Goal: Task Accomplishment & Management: Manage account settings

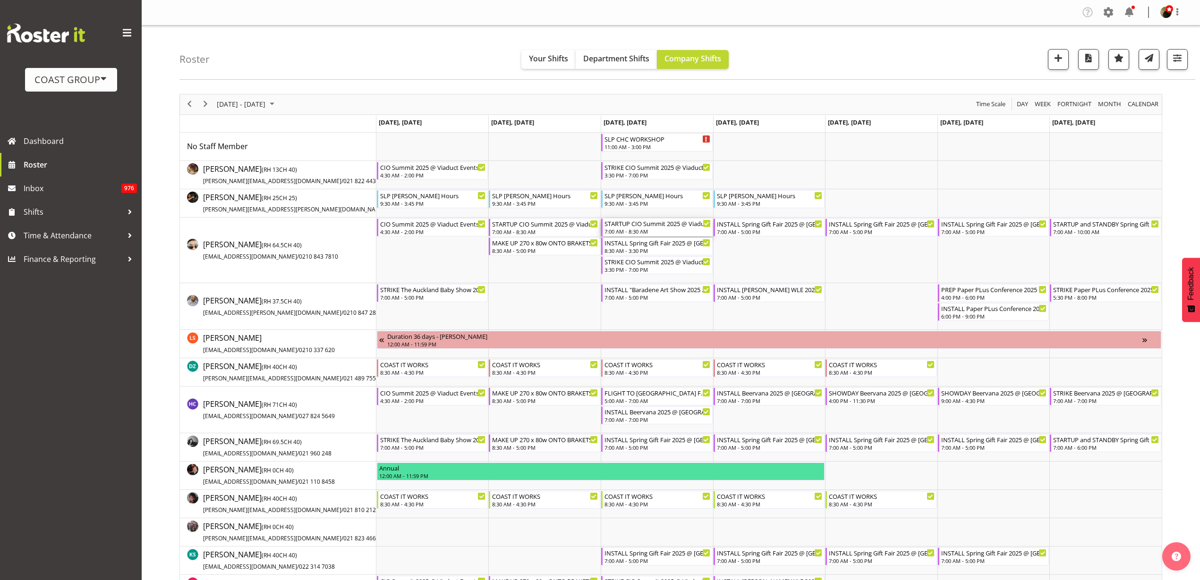
click at [660, 228] on div "7:00 AM - 8:30 AM" at bounding box center [657, 232] width 106 height 8
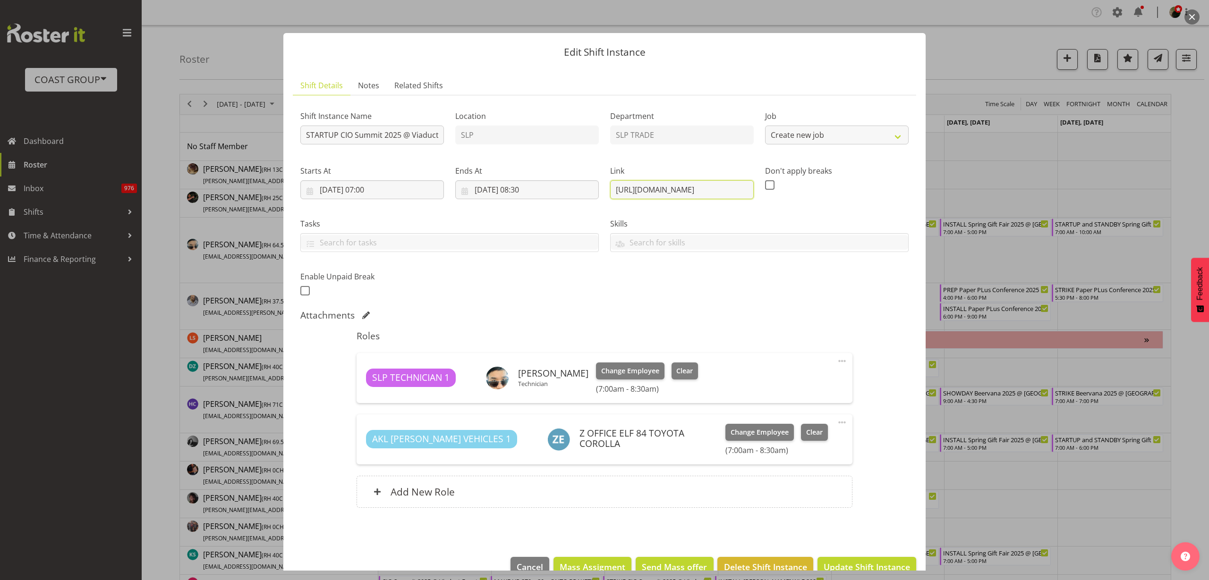
select select "10210"
drag, startPoint x: 606, startPoint y: 187, endPoint x: 1293, endPoint y: 212, distance: 687.3
click at [1199, 212] on html "COAST GROUP Generator Rental Services LTD Dashboard Roster Inbox 976 Shifts Tim…" at bounding box center [604, 290] width 1209 height 580
drag, startPoint x: 608, startPoint y: 188, endPoint x: 954, endPoint y: 205, distance: 346.9
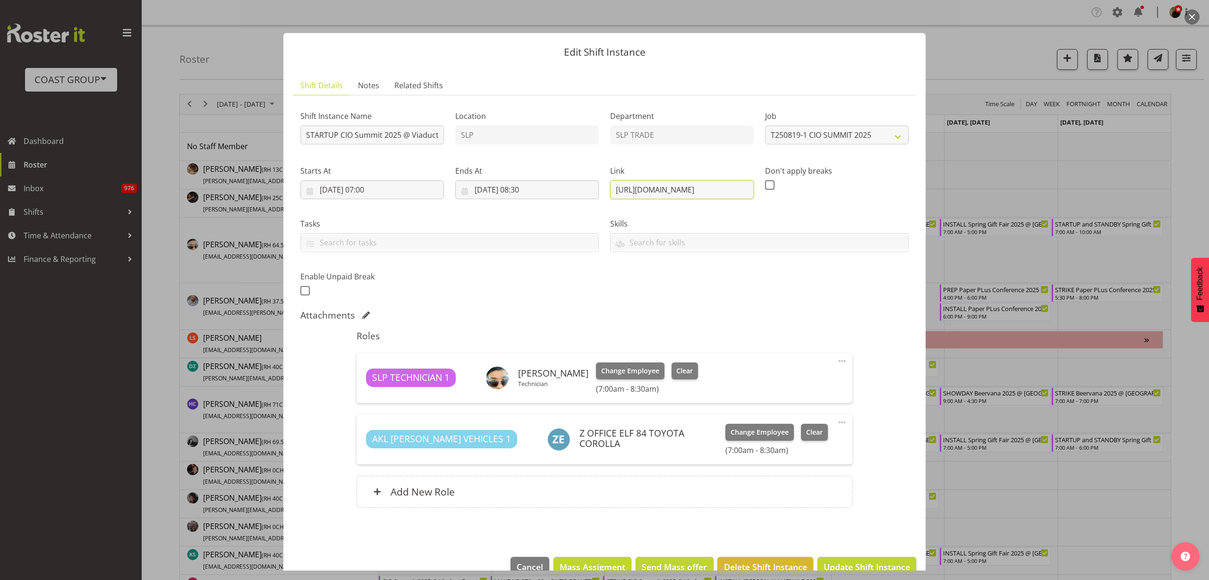
click at [954, 205] on div "Edit Shift Instance Shift Details Notes Related Shifts Shift Instance Name STAR…" at bounding box center [604, 290] width 1209 height 580
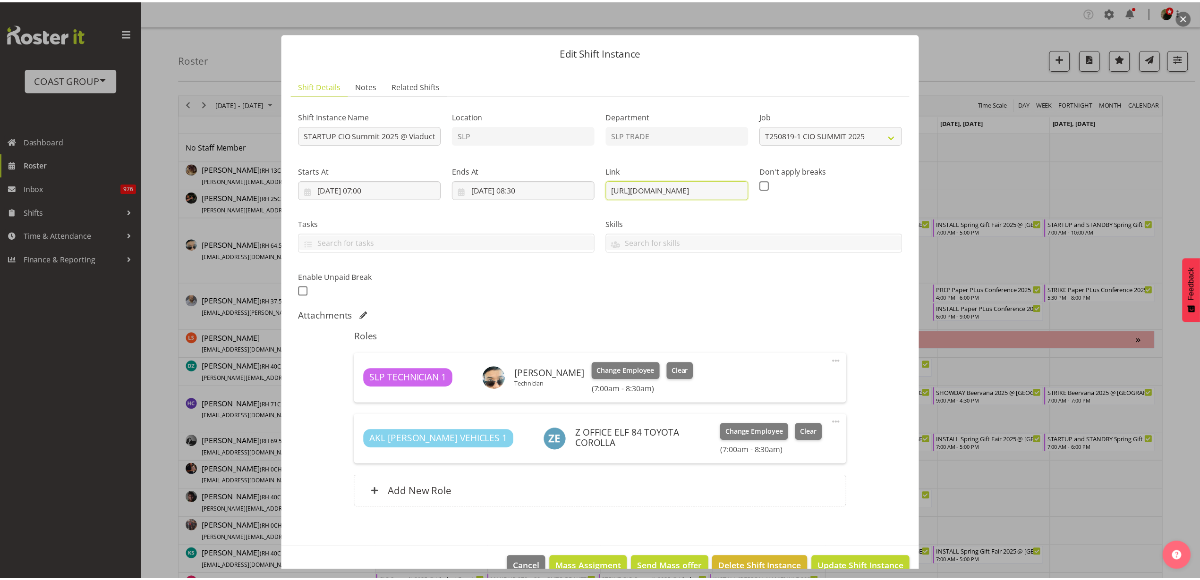
scroll to position [0, 0]
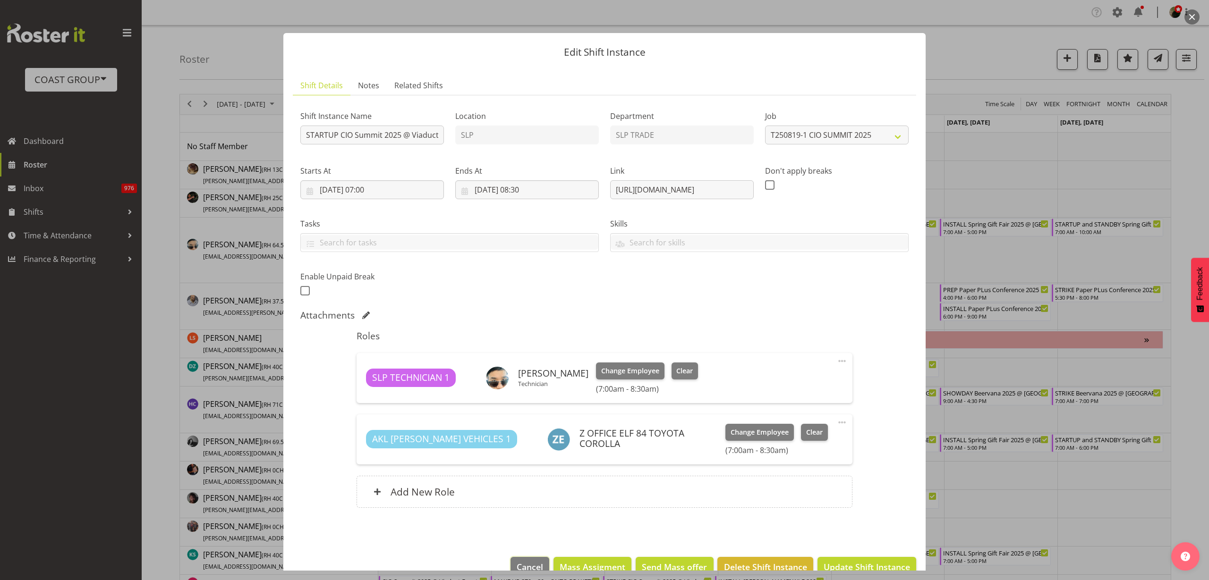
click at [516, 561] on span "Cancel" at bounding box center [529, 567] width 26 height 12
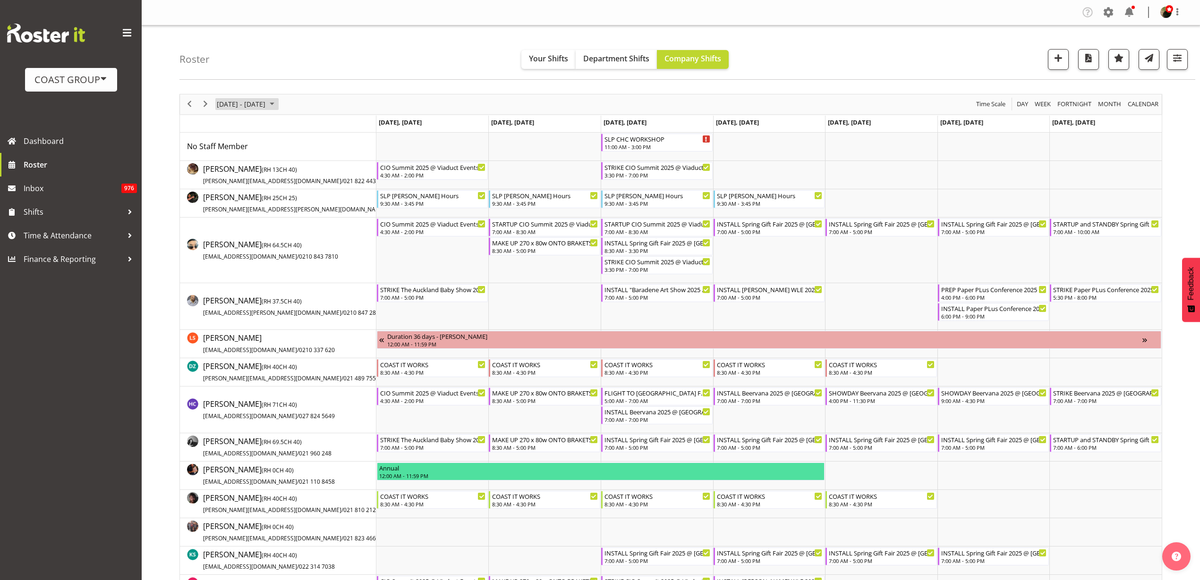
click at [243, 109] on span "[DATE] - [DATE]" at bounding box center [241, 104] width 51 height 12
click at [302, 160] on span "2" at bounding box center [302, 160] width 14 height 14
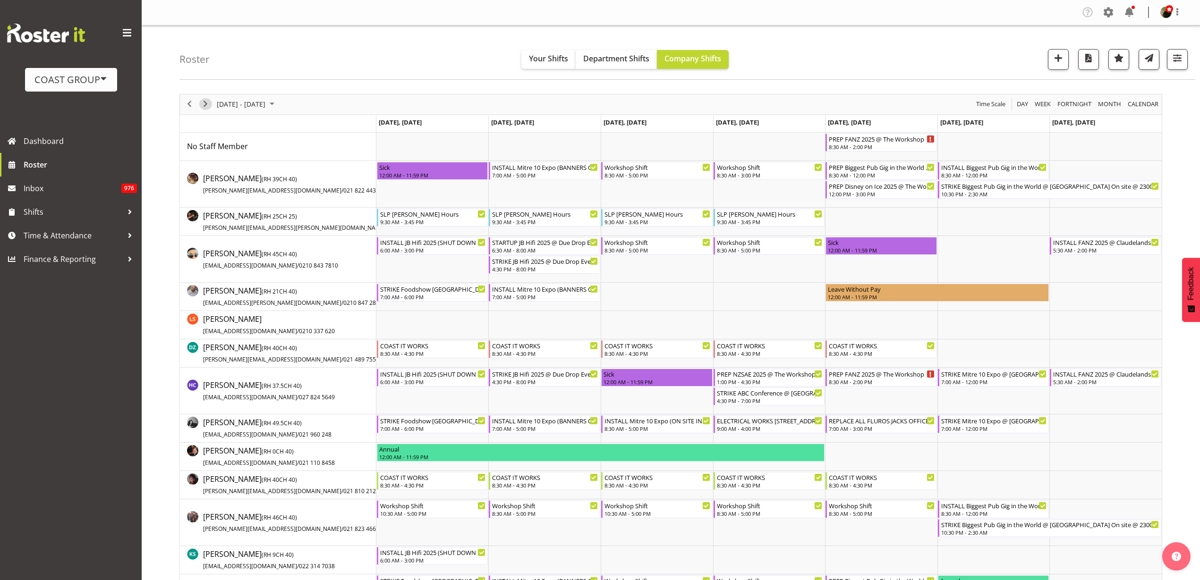
click at [204, 101] on span "Next" at bounding box center [205, 104] width 11 height 12
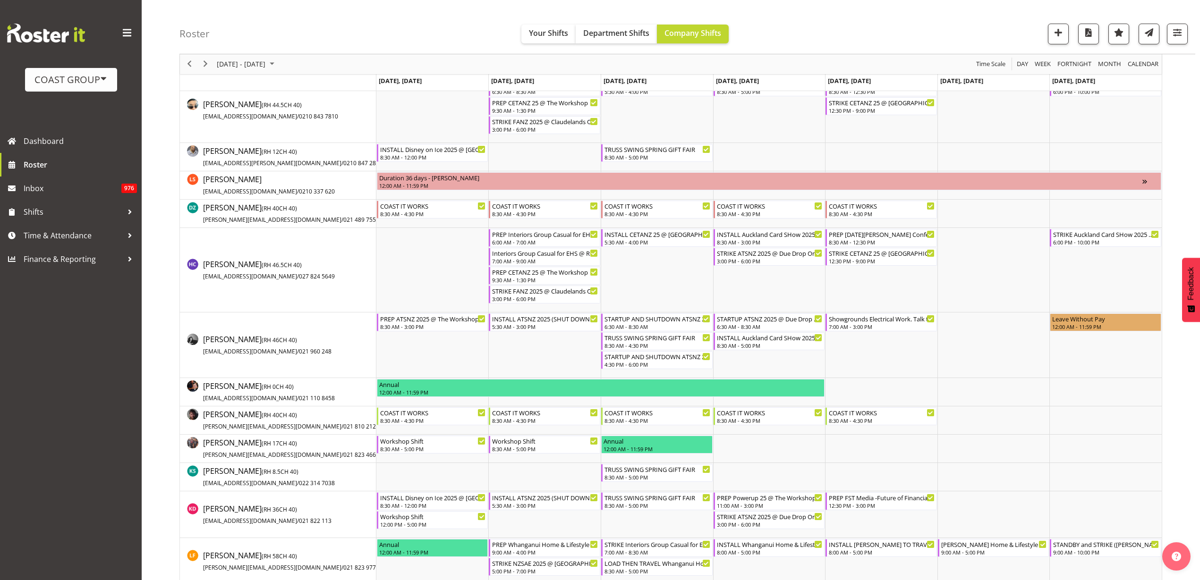
scroll to position [177, 0]
